Goal: Information Seeking & Learning: Learn about a topic

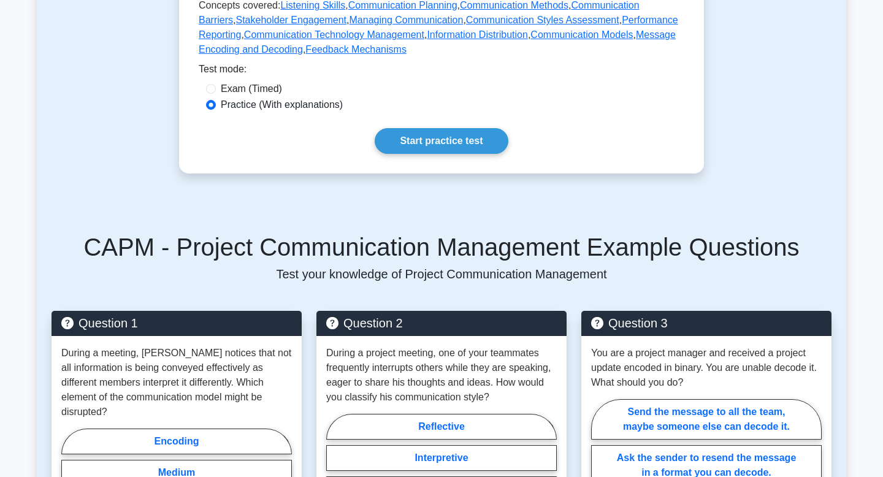
scroll to position [393, 0]
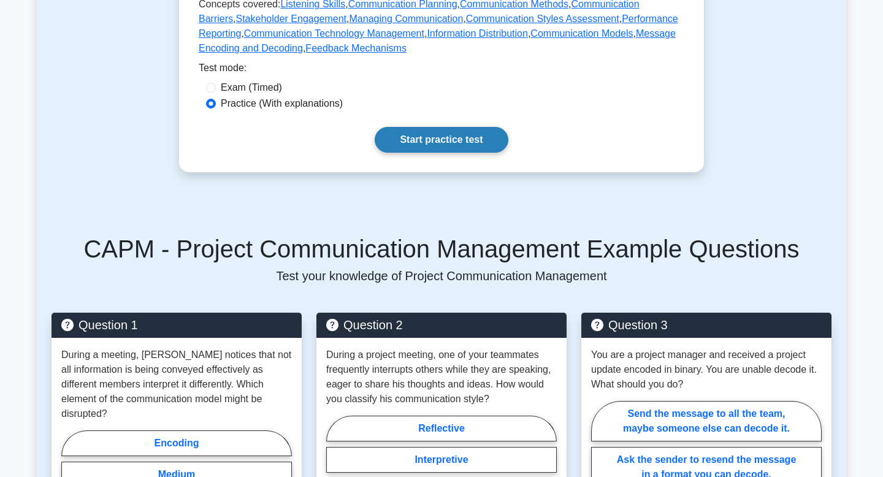
click at [483, 144] on link "Start practice test" at bounding box center [441, 140] width 133 height 26
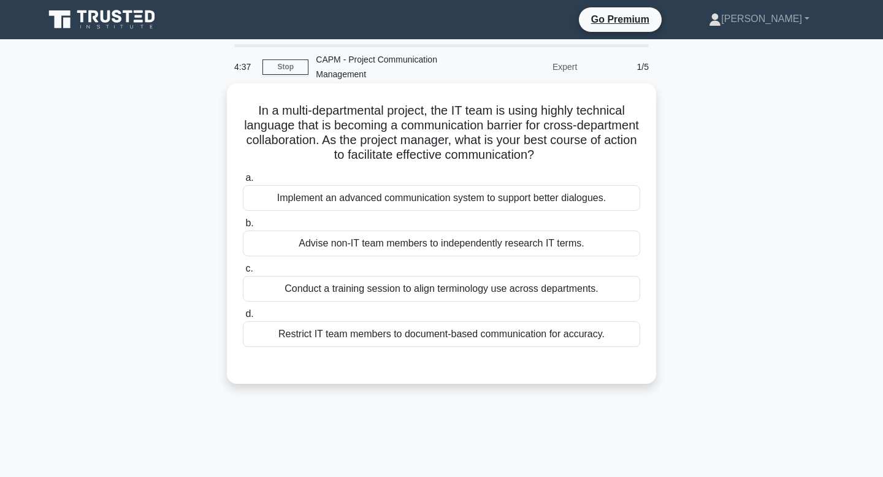
click at [452, 292] on div "Conduct a training session to align terminology use across departments." at bounding box center [441, 289] width 397 height 26
click at [243, 273] on input "c. Conduct a training session to align terminology use across departments." at bounding box center [243, 269] width 0 height 8
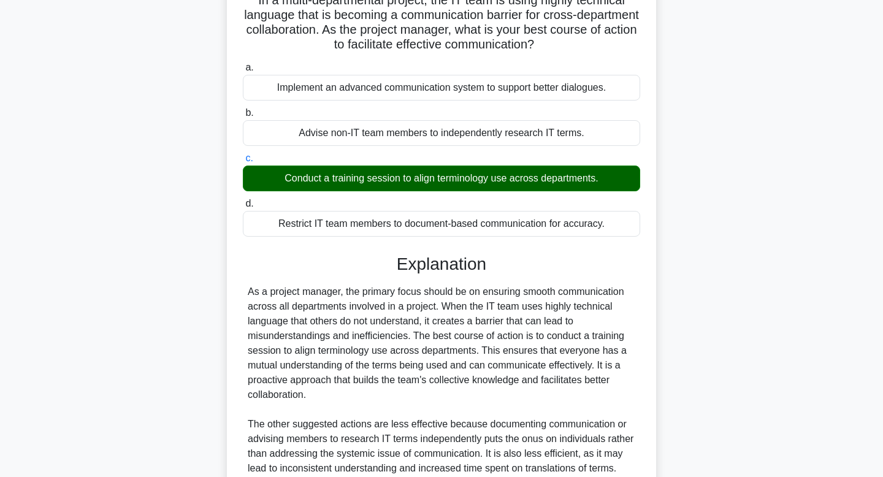
scroll to position [264, 0]
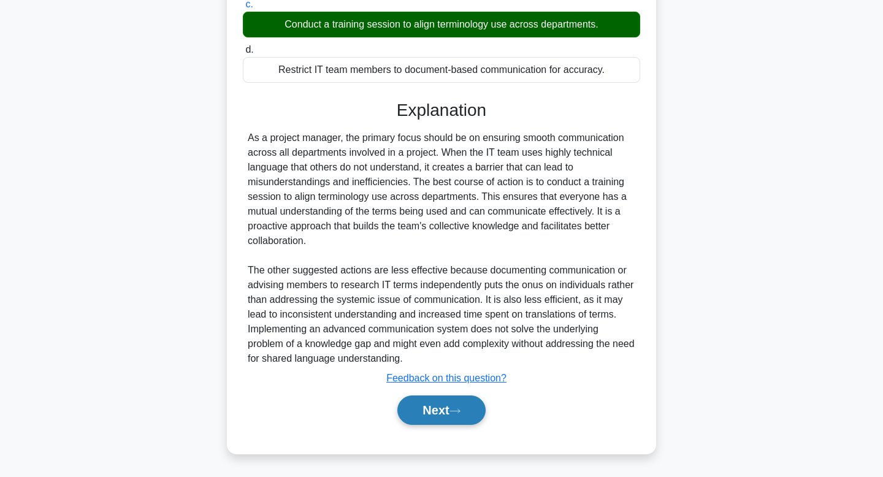
click at [429, 404] on button "Next" at bounding box center [441, 410] width 88 height 29
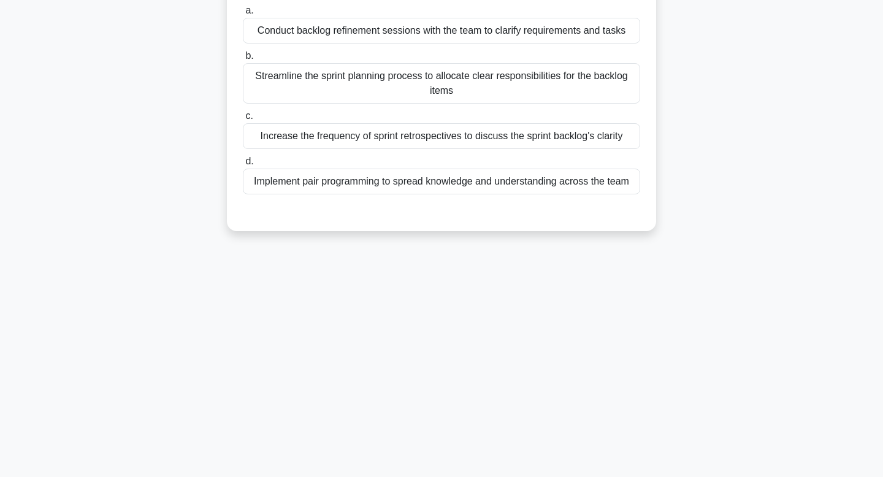
scroll to position [0, 0]
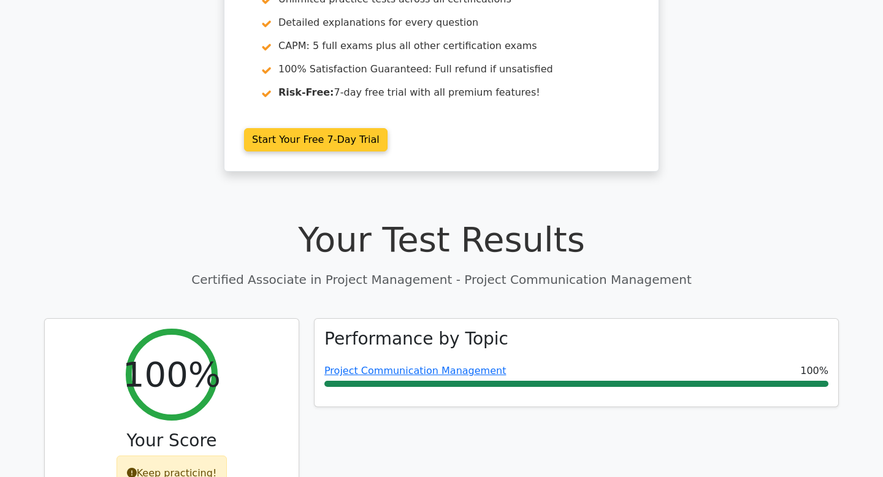
scroll to position [231, 0]
